Goal: Task Accomplishment & Management: Manage account settings

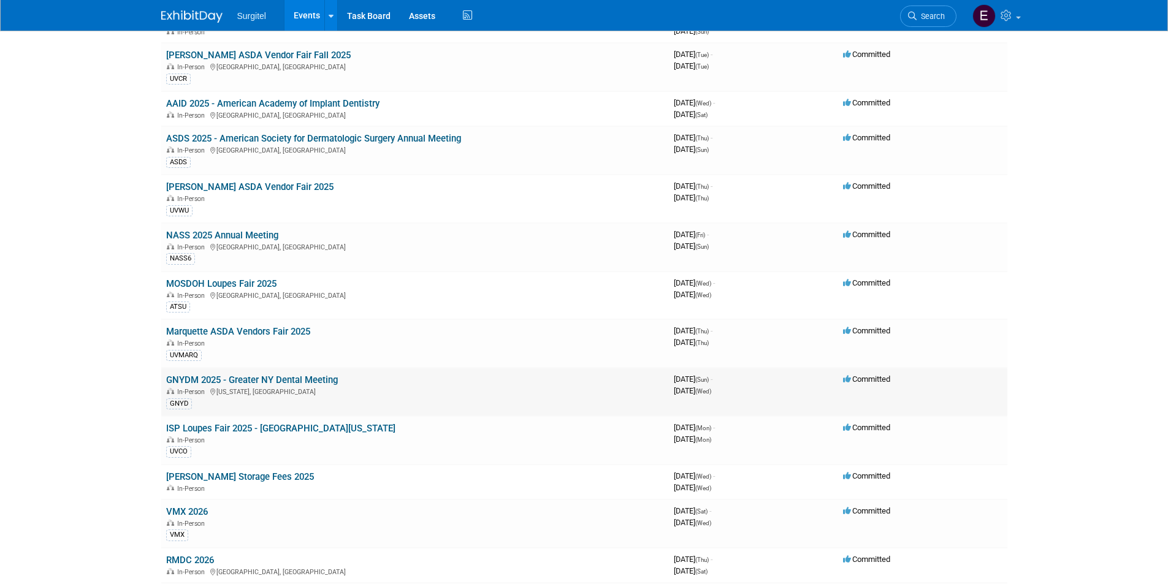
scroll to position [2513, 0]
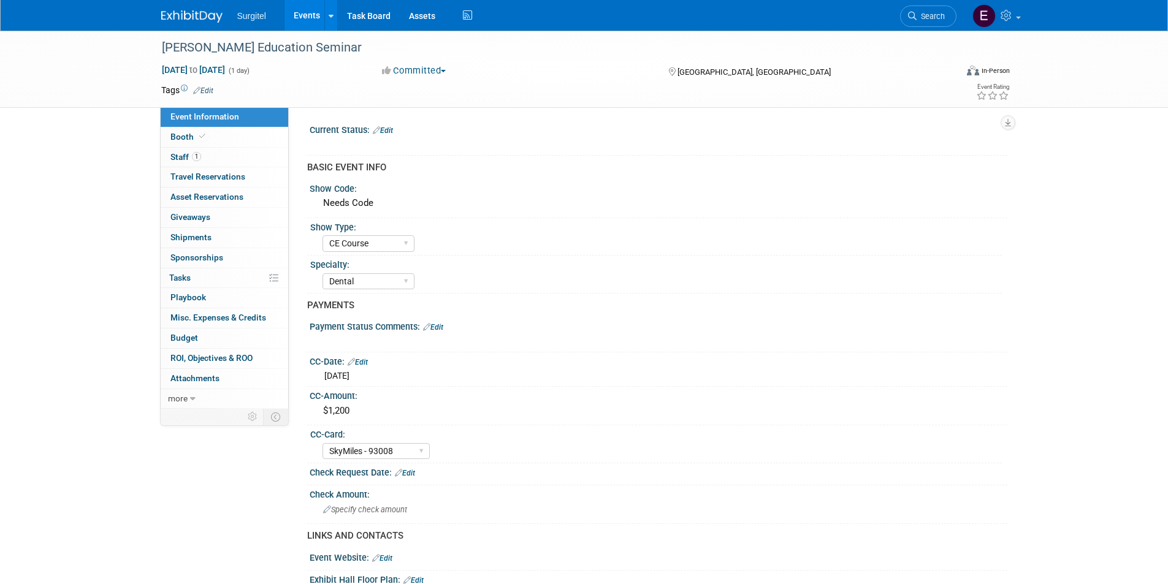
select select "CE Course"
select select "Dental"
select select "SkyMiles - 93008"
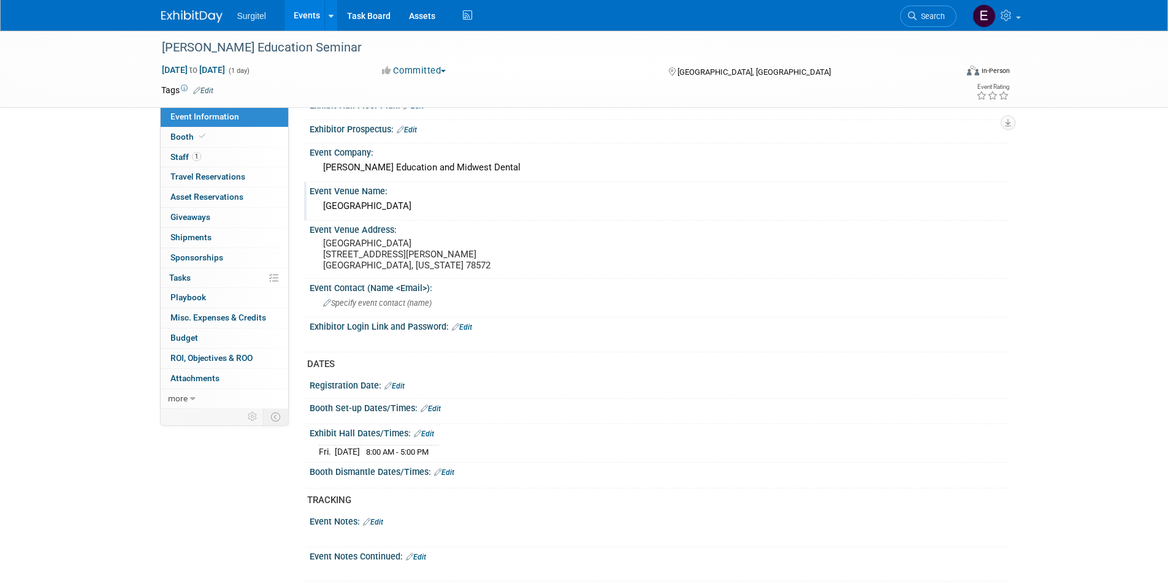
scroll to position [384, 0]
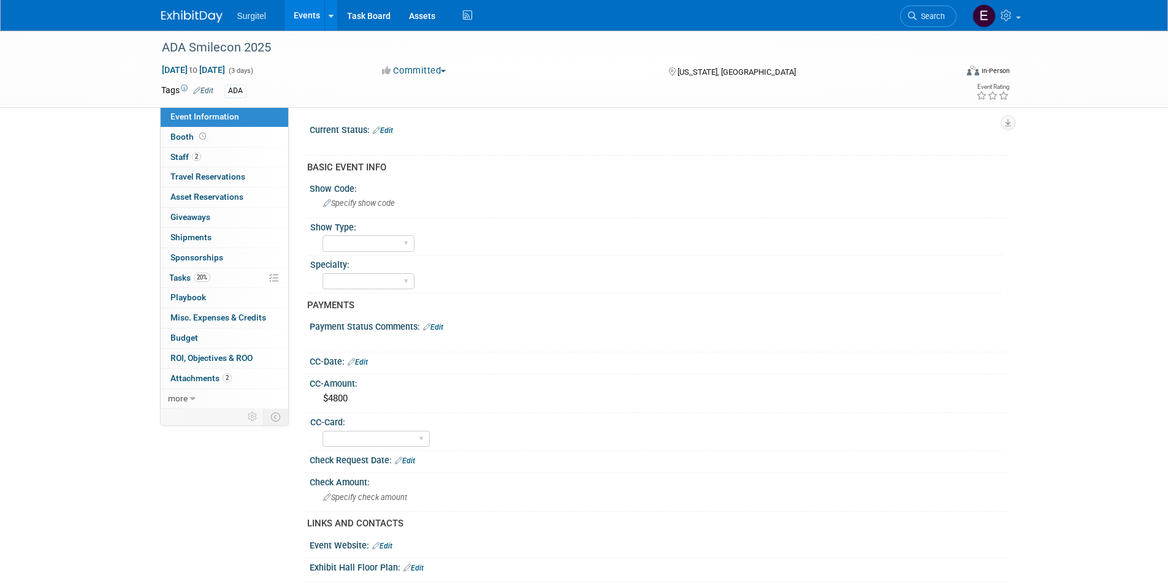
select select "No"
click at [249, 137] on link "Booth" at bounding box center [225, 138] width 128 height 20
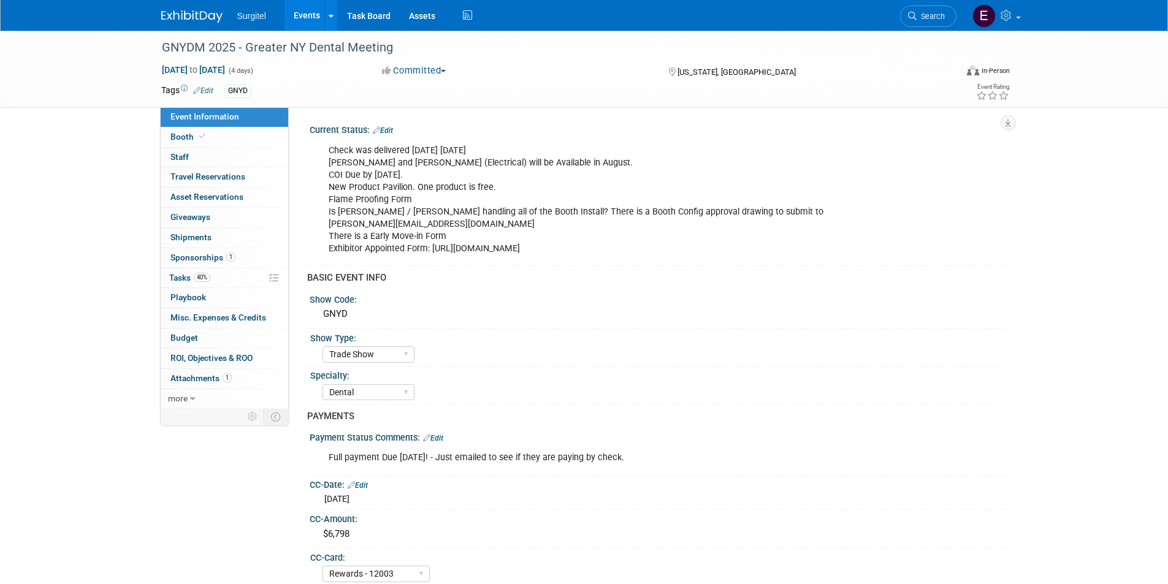
select select "Trade Show"
select select "Dental"
select select "Rewards - 12003"
select select "No"
click at [237, 141] on link "Booth" at bounding box center [225, 138] width 128 height 20
